Goal: Information Seeking & Learning: Learn about a topic

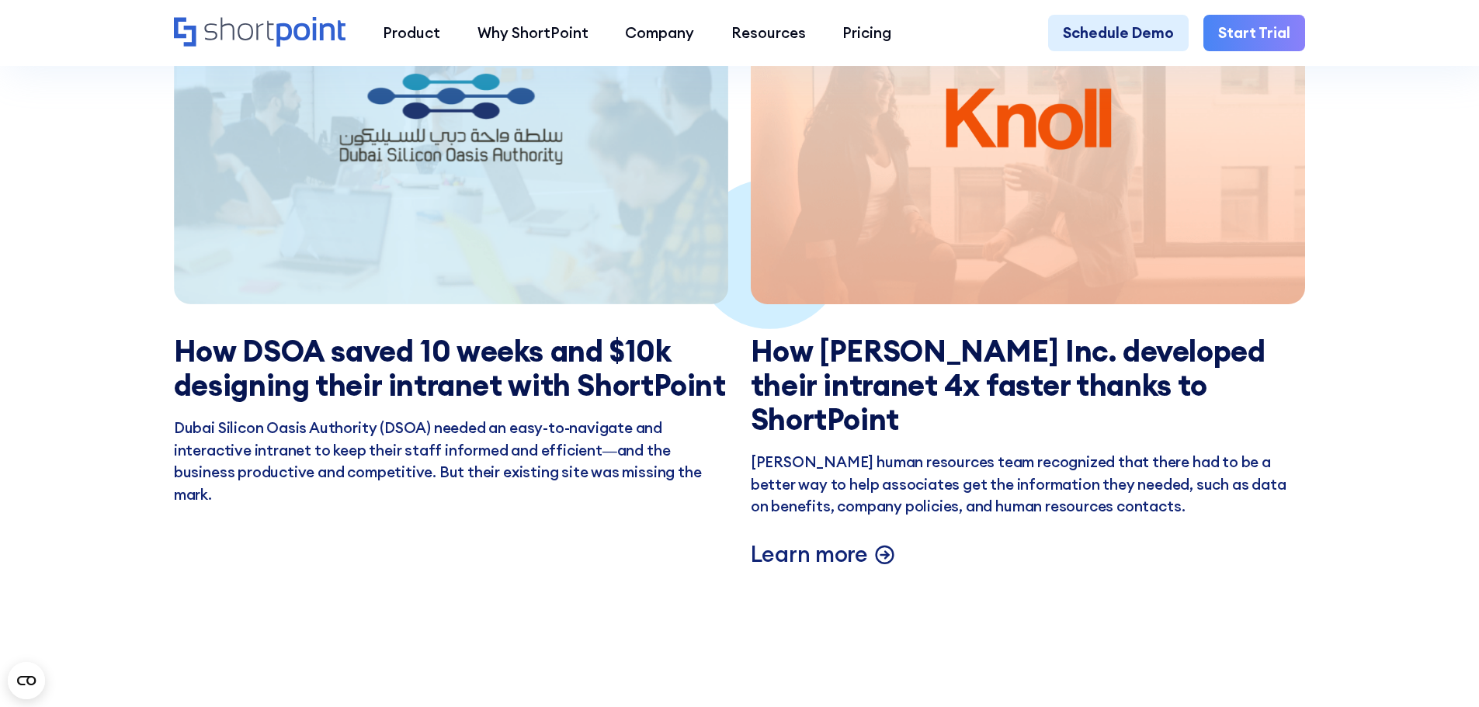
scroll to position [3106, 0]
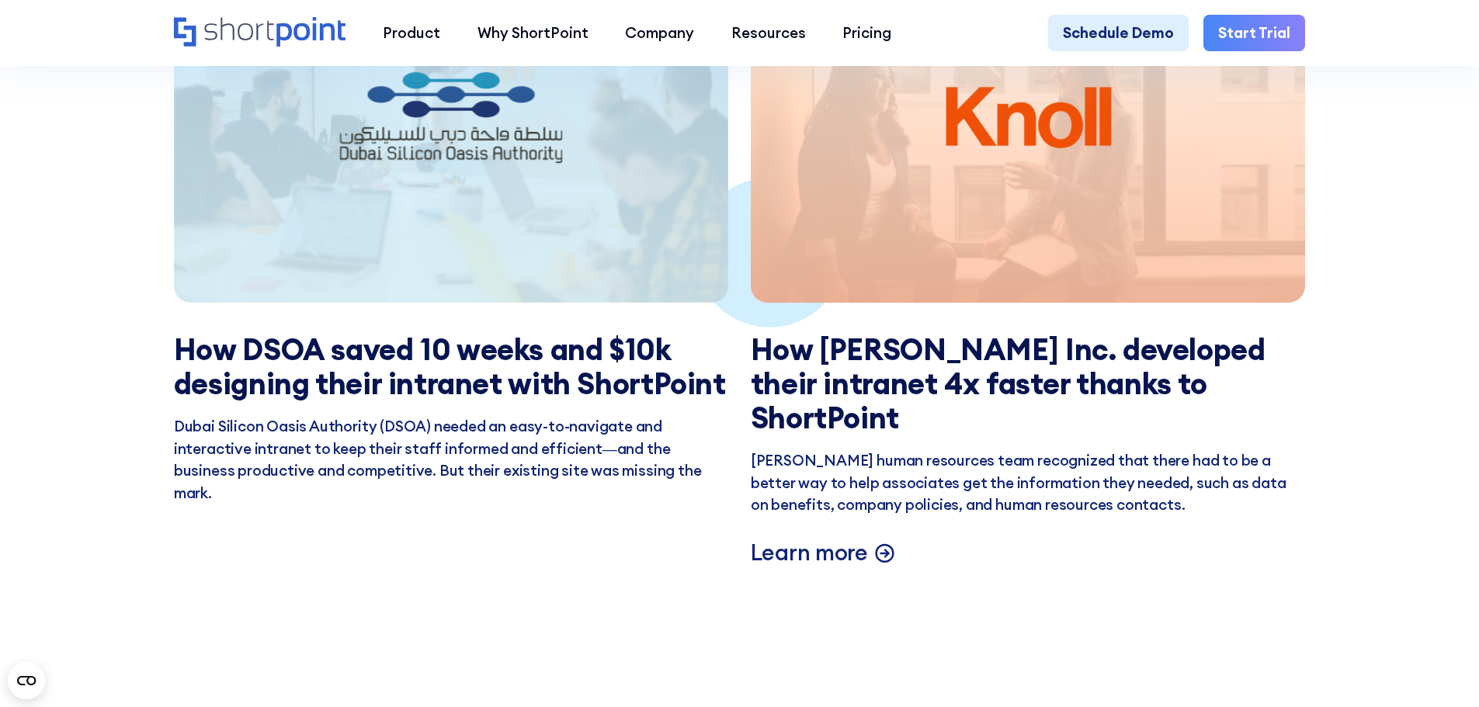
click at [967, 412] on h3 "How Knoll Inc. developed their intranet 4x faster thanks to ShortPoint" at bounding box center [1028, 383] width 554 height 103
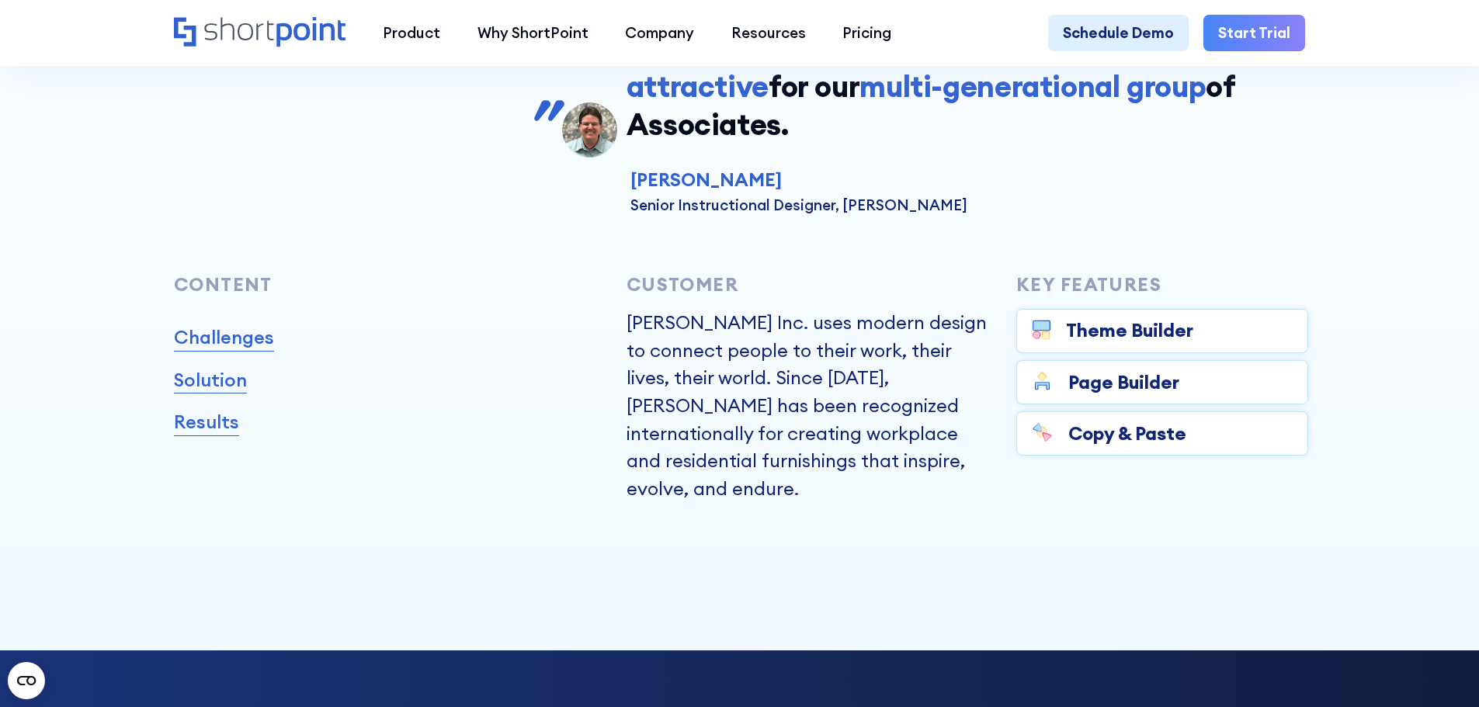
scroll to position [699, 0]
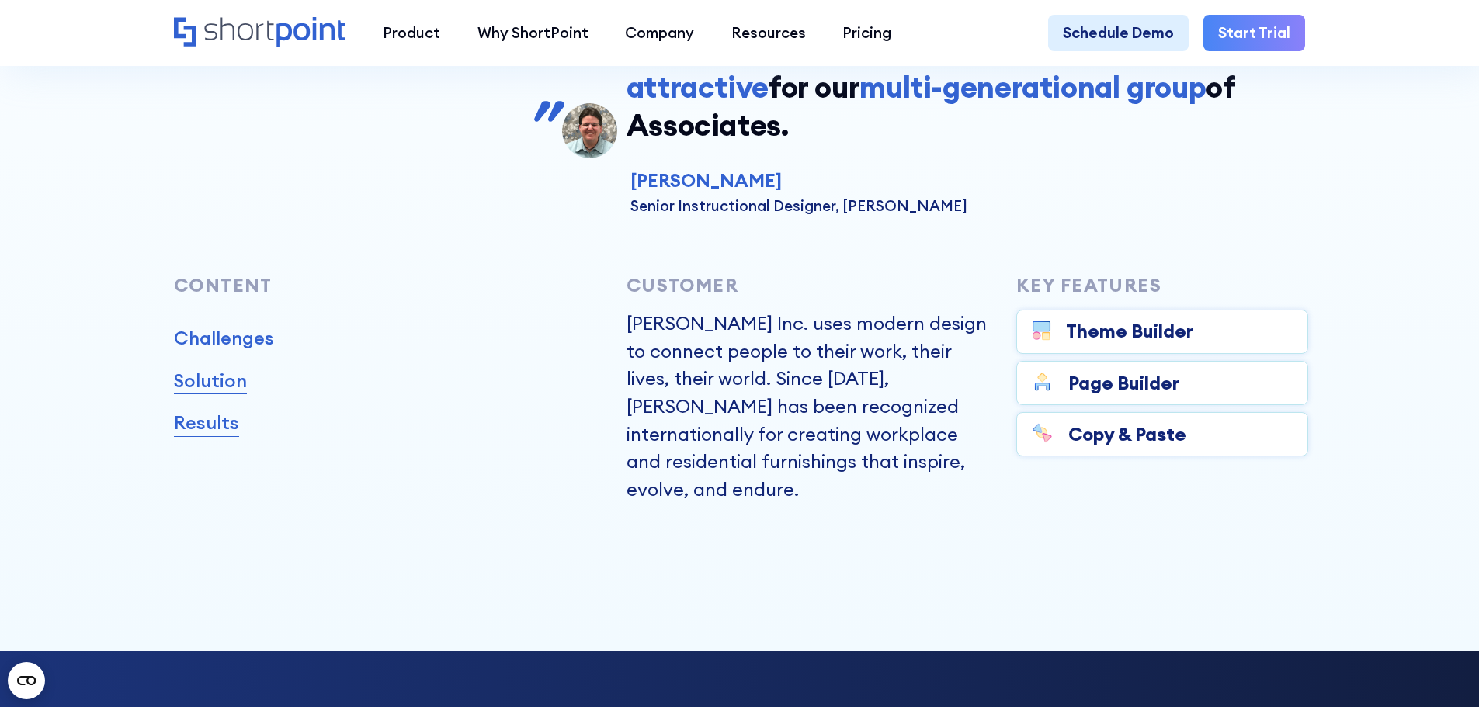
click at [1078, 342] on div "Theme Builder" at bounding box center [1129, 332] width 127 height 28
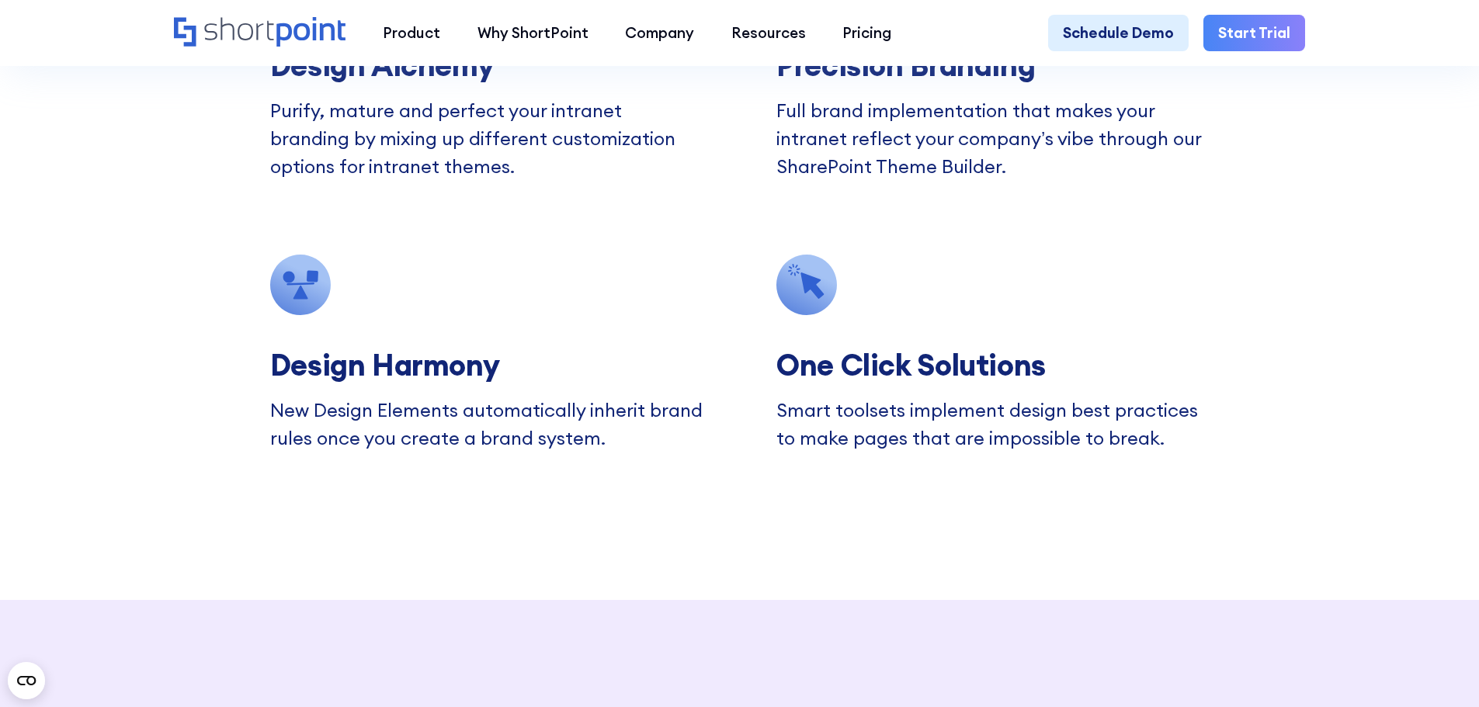
scroll to position [5124, 0]
